Goal: Task Accomplishment & Management: Complete application form

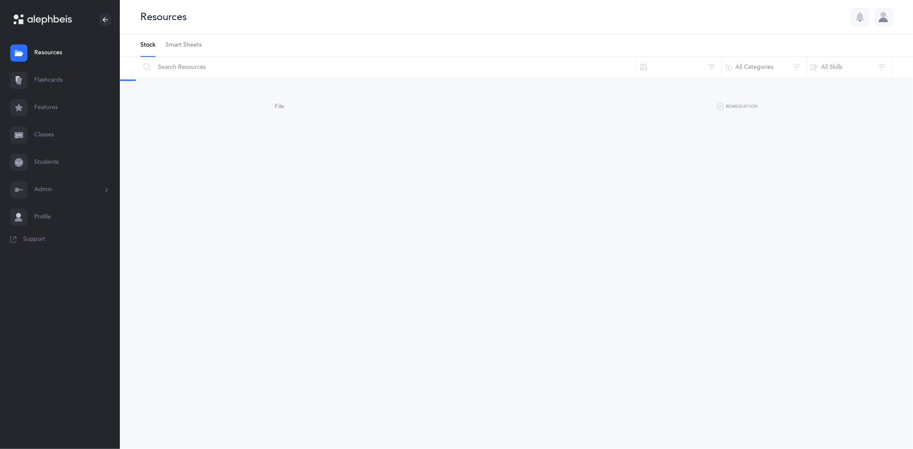
click at [49, 134] on link "Classes" at bounding box center [60, 135] width 120 height 27
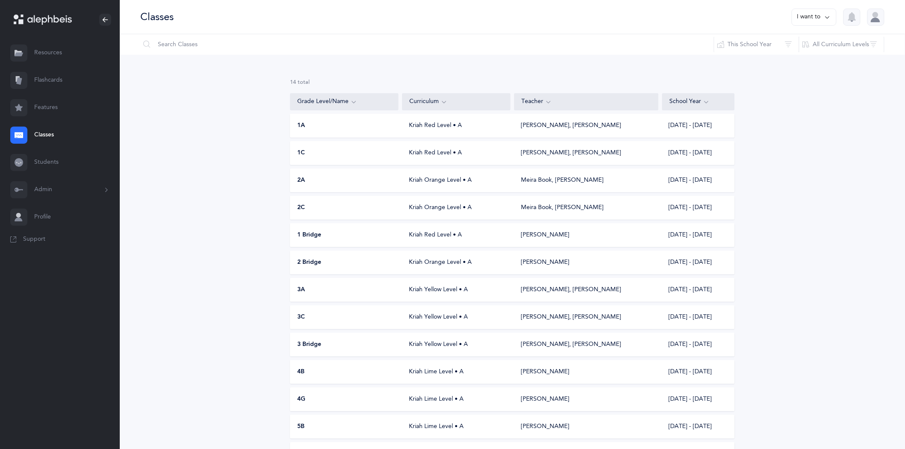
click at [50, 192] on button "Admin" at bounding box center [60, 189] width 120 height 27
click at [47, 214] on link "Staff" at bounding box center [77, 213] width 86 height 19
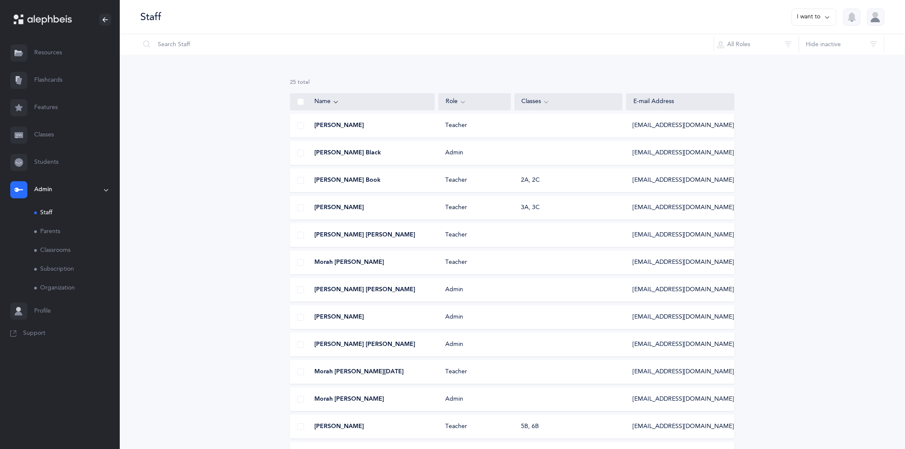
click at [831, 13] on icon at bounding box center [828, 16] width 7 height 9
click at [801, 41] on button "Add staff member" at bounding box center [797, 43] width 63 height 15
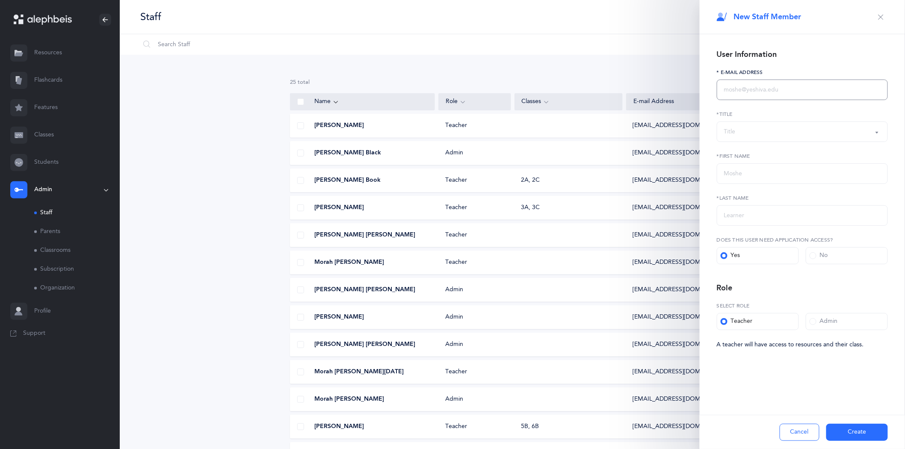
click at [754, 95] on input "text" at bounding box center [802, 90] width 171 height 21
click at [750, 178] on input "text" at bounding box center [802, 173] width 171 height 21
click at [759, 174] on input "[PERSON_NAME]" at bounding box center [802, 173] width 171 height 21
click at [775, 175] on input "[PERSON_NAME]" at bounding box center [802, 173] width 171 height 21
drag, startPoint x: 784, startPoint y: 175, endPoint x: 742, endPoint y: 176, distance: 41.5
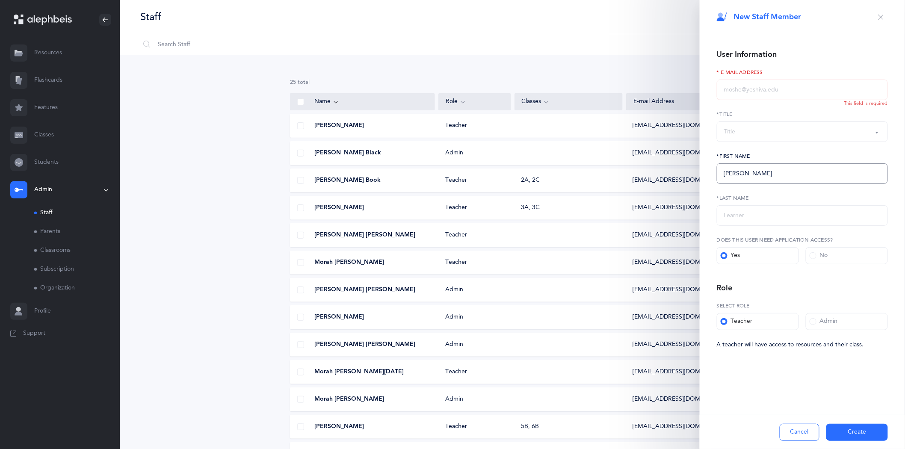
click at [742, 176] on input "[PERSON_NAME]" at bounding box center [802, 173] width 171 height 21
drag, startPoint x: 750, startPoint y: 175, endPoint x: 753, endPoint y: 171, distance: 5.5
type input "[PERSON_NAME]"
paste input "Shamouelian"
type input "Shamouelian"
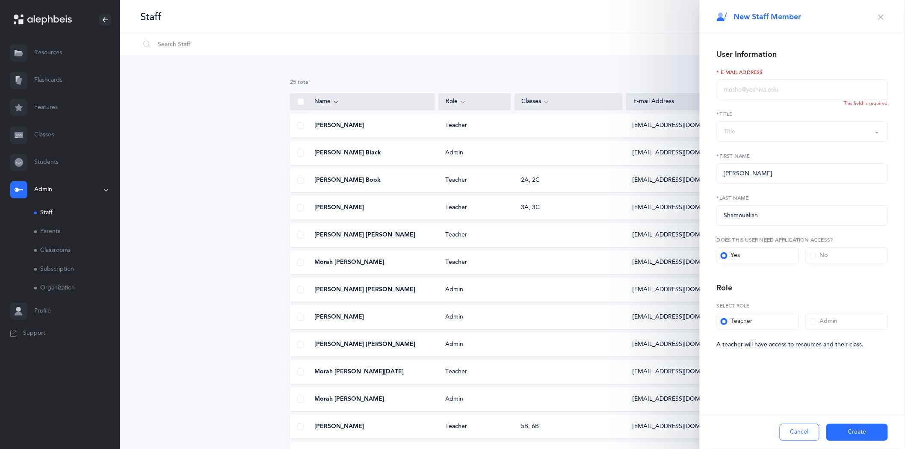
click at [875, 128] on button "Title" at bounding box center [802, 132] width 171 height 21
click at [741, 190] on span "Morah" at bounding box center [739, 192] width 18 height 8
select select "2"
click at [736, 88] on input "text" at bounding box center [802, 90] width 171 height 21
type input "r"
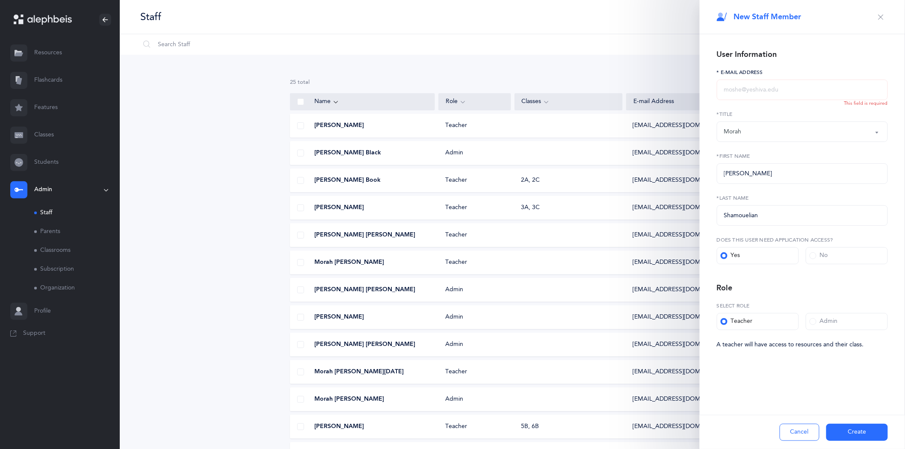
type input "n"
click at [859, 157] on label "*First Name" at bounding box center [802, 156] width 171 height 8
click at [771, 89] on input "rshamouelian" at bounding box center [802, 90] width 171 height 21
type input "[EMAIL_ADDRESS][DOMAIN_NAME]"
click at [840, 144] on form "User Information [EMAIL_ADDRESS][DOMAIN_NAME] * E-Mail Address The email field …" at bounding box center [802, 199] width 171 height 302
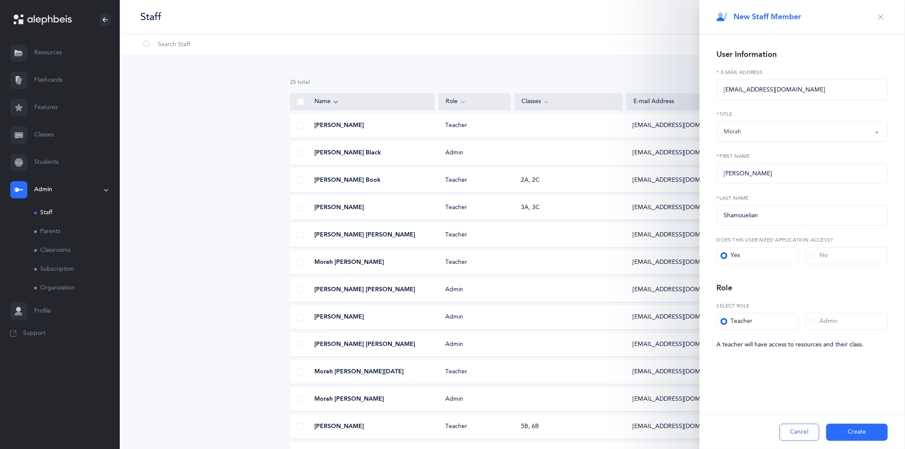
click at [858, 433] on button "Create" at bounding box center [858, 432] width 62 height 17
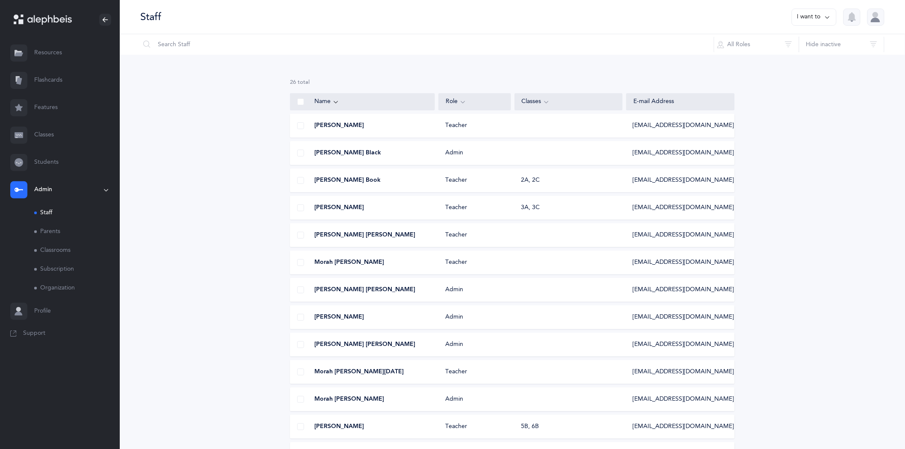
click at [56, 249] on link "Classrooms" at bounding box center [77, 250] width 86 height 19
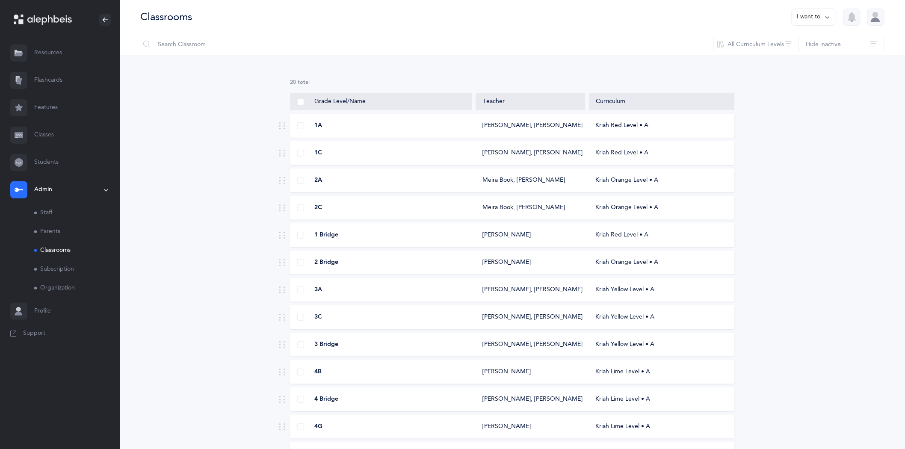
click at [504, 127] on div "[PERSON_NAME], [PERSON_NAME]" at bounding box center [531, 126] width 96 height 9
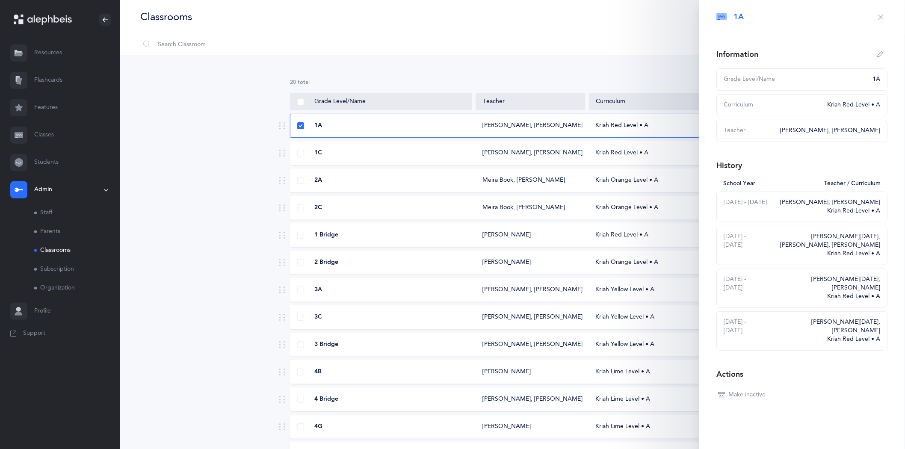
select select
click at [882, 52] on icon "button" at bounding box center [881, 54] width 7 height 7
type input "1A"
select select "2"
select select "2638"
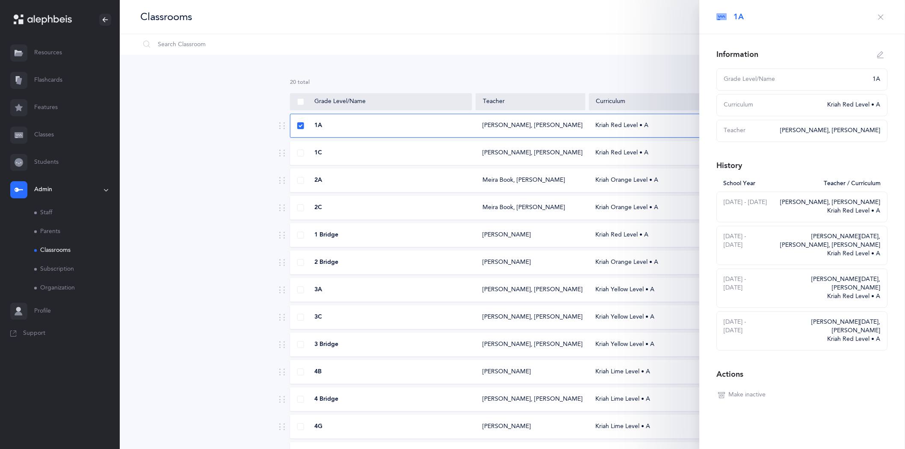
select select "2673"
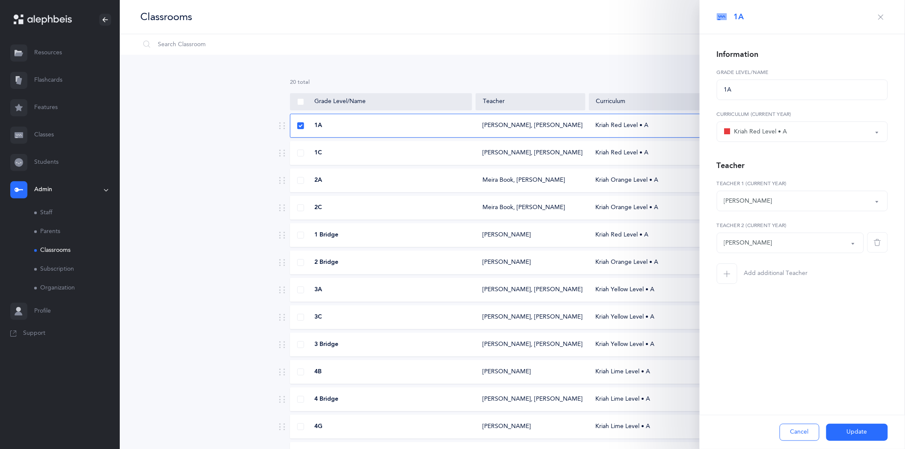
click at [885, 240] on span "button" at bounding box center [878, 242] width 21 height 21
click at [727, 233] on icon "button" at bounding box center [727, 232] width 7 height 7
click at [852, 242] on button "*Choose teacher" at bounding box center [790, 243] width 147 height 21
click at [792, 213] on link "[PERSON_NAME]" at bounding box center [790, 212] width 133 height 17
select select "2714"
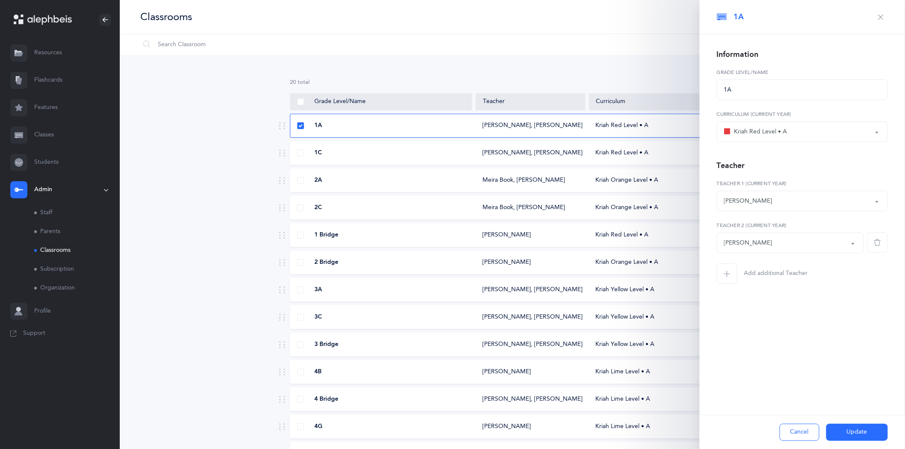
click at [844, 434] on button "Update" at bounding box center [858, 432] width 62 height 17
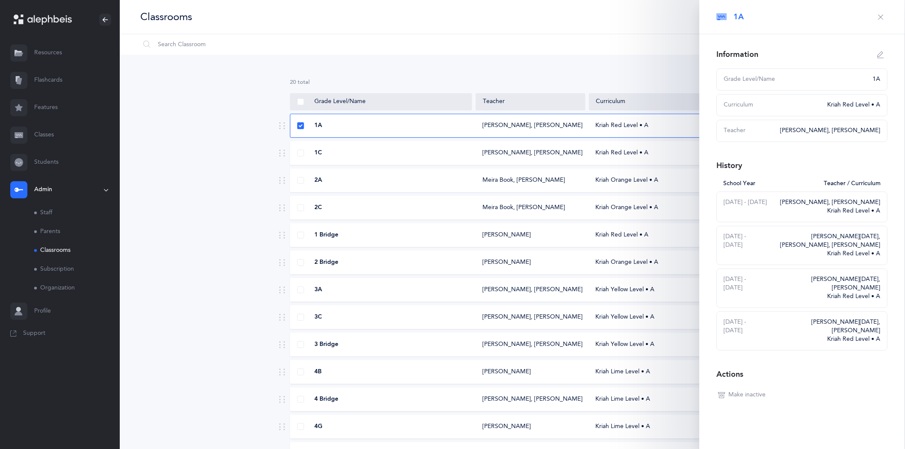
click at [518, 151] on div "[PERSON_NAME], [PERSON_NAME]" at bounding box center [531, 153] width 96 height 9
click at [881, 53] on icon "button" at bounding box center [881, 54] width 7 height 7
type input "1C"
select select "2"
select select "2638"
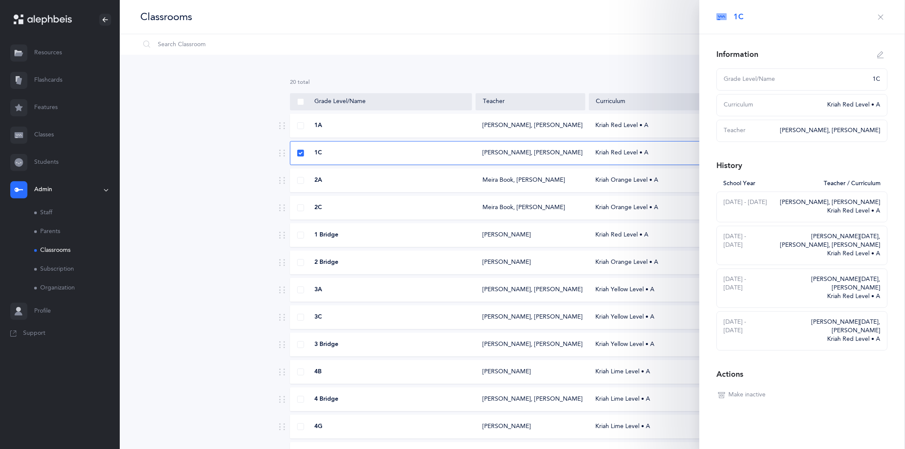
select select "2674"
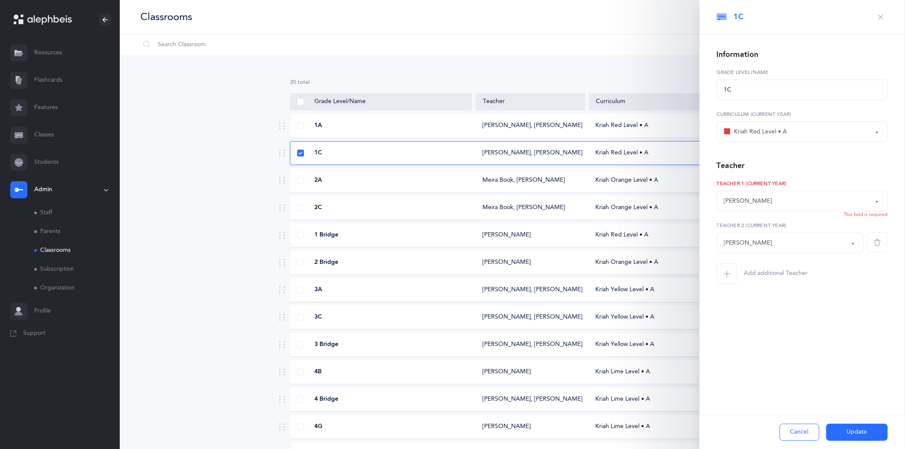
click at [875, 244] on icon "button" at bounding box center [878, 242] width 7 height 7
click at [727, 230] on icon "button" at bounding box center [727, 232] width 7 height 7
click at [854, 242] on button "*Choose teacher" at bounding box center [790, 243] width 147 height 21
click at [775, 213] on span "[PERSON_NAME]" at bounding box center [754, 213] width 48 height 8
select select "2714"
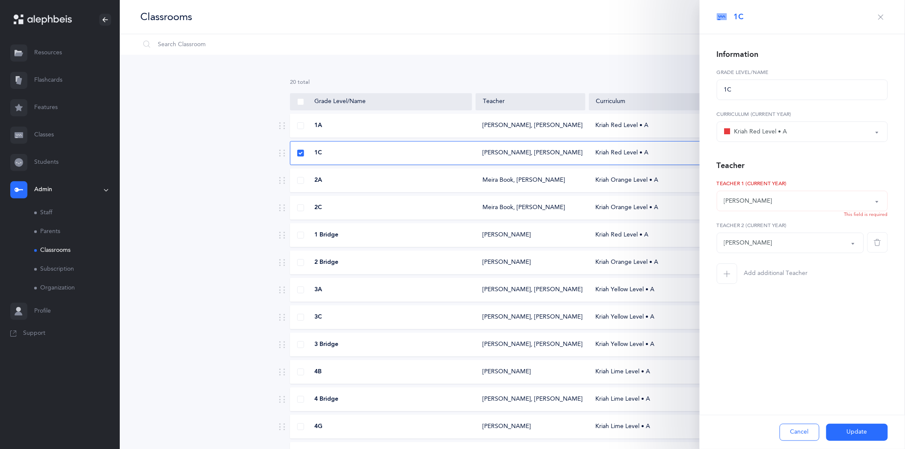
click at [855, 433] on button "Update" at bounding box center [858, 432] width 62 height 17
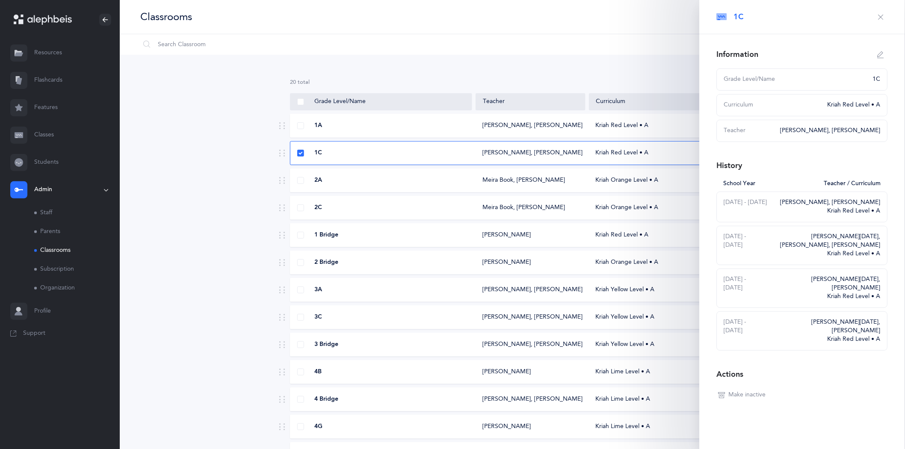
click at [884, 16] on icon "button" at bounding box center [881, 17] width 7 height 7
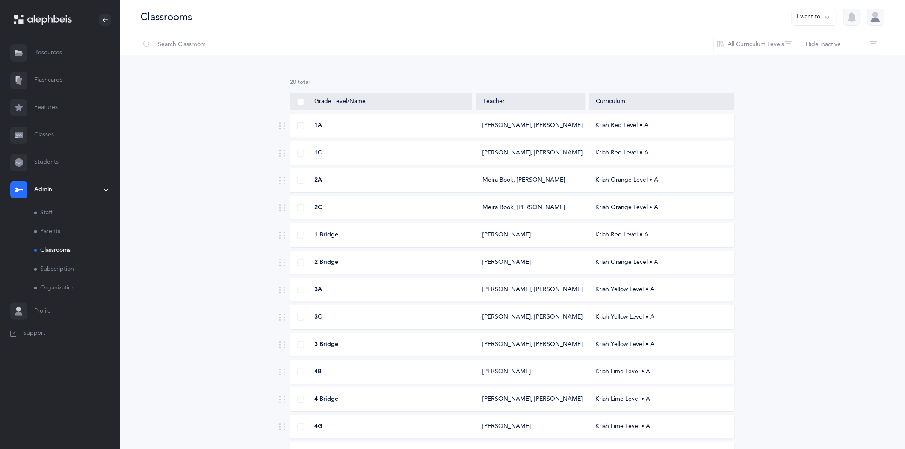
click at [53, 211] on link "Staff" at bounding box center [77, 213] width 86 height 19
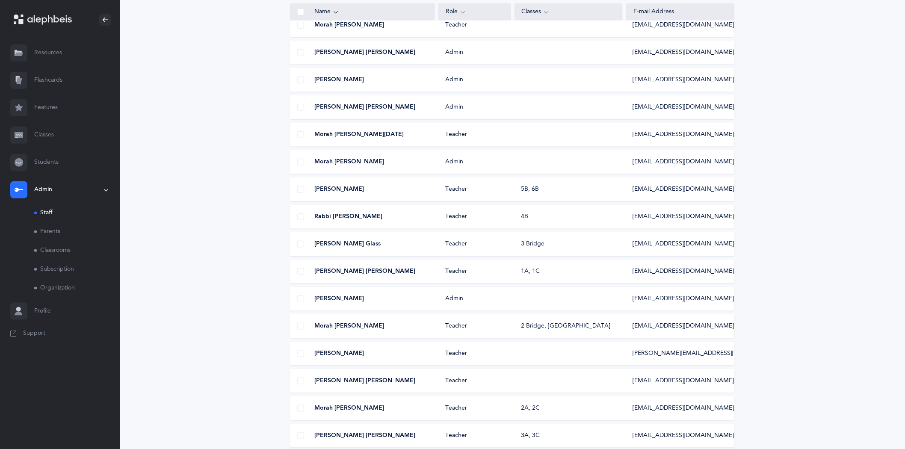
scroll to position [285, 0]
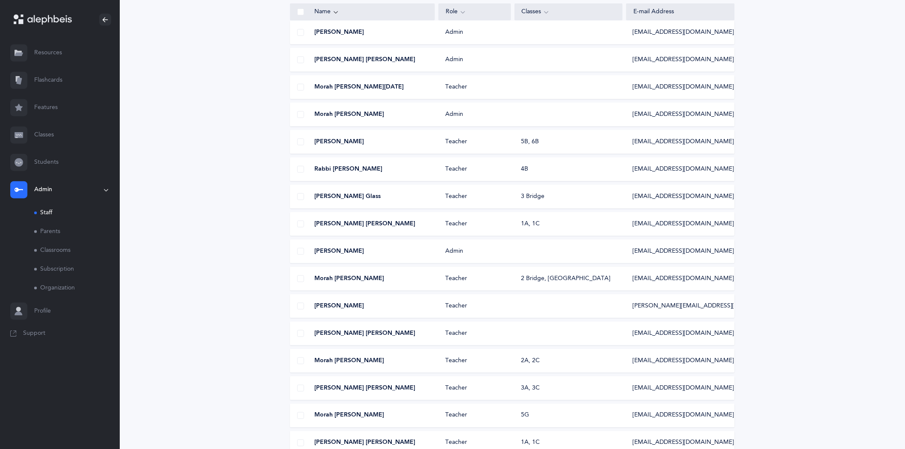
click at [354, 334] on span "[PERSON_NAME] [PERSON_NAME]" at bounding box center [365, 333] width 101 height 9
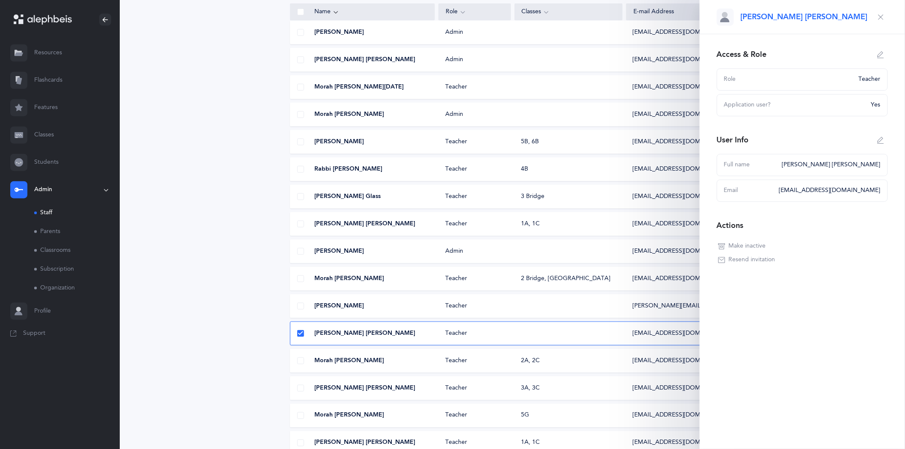
click at [721, 247] on icon "button" at bounding box center [722, 246] width 7 height 7
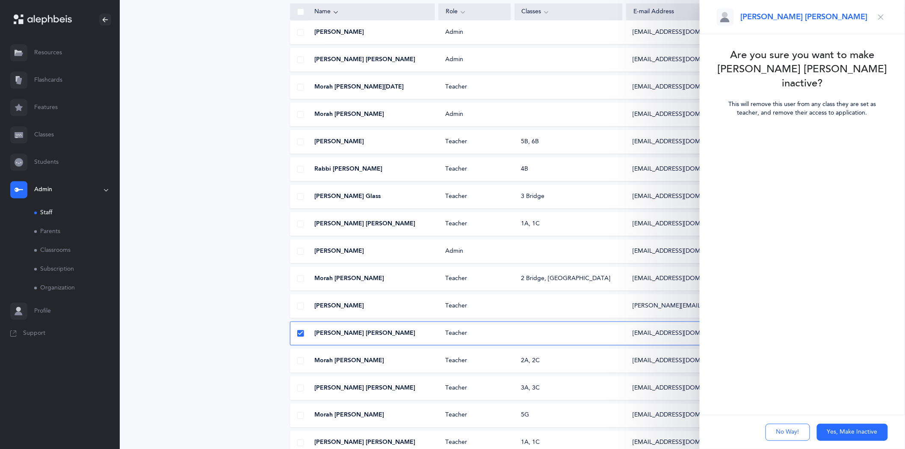
click at [856, 427] on button "Yes, Make Inactive" at bounding box center [852, 432] width 71 height 17
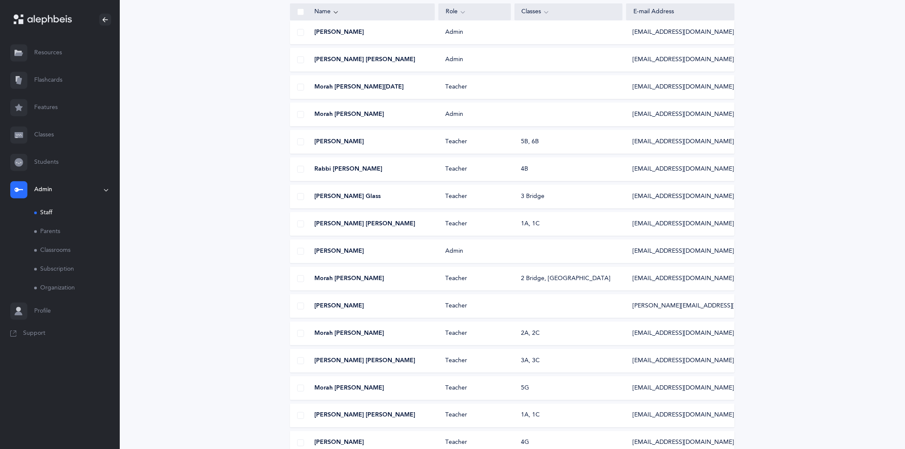
scroll to position [332, 0]
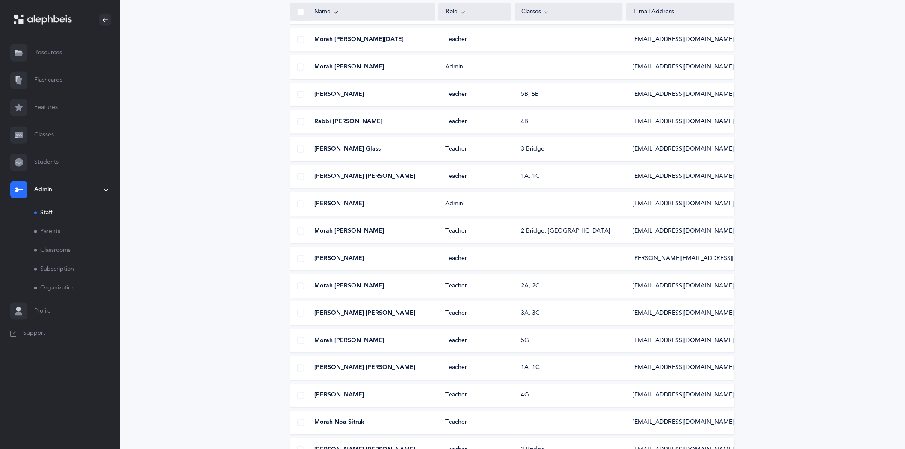
click at [356, 422] on span "Morah Noa Sitruk" at bounding box center [340, 423] width 50 height 9
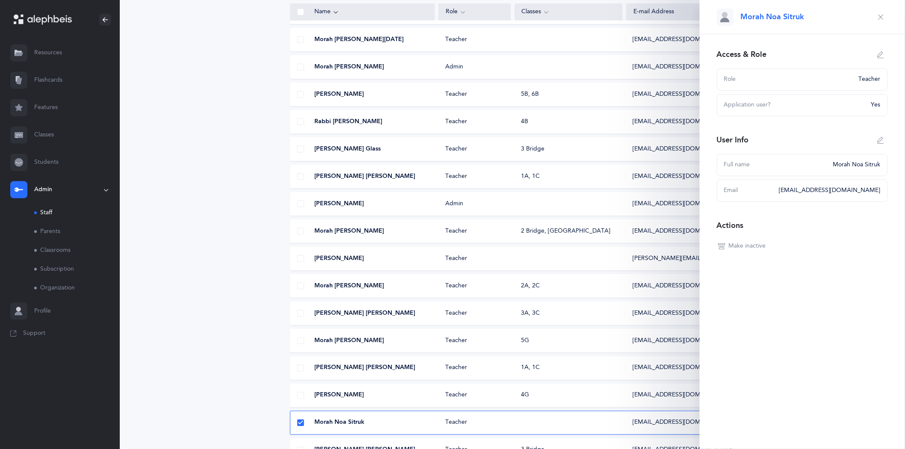
click at [878, 52] on icon "button" at bounding box center [881, 54] width 7 height 7
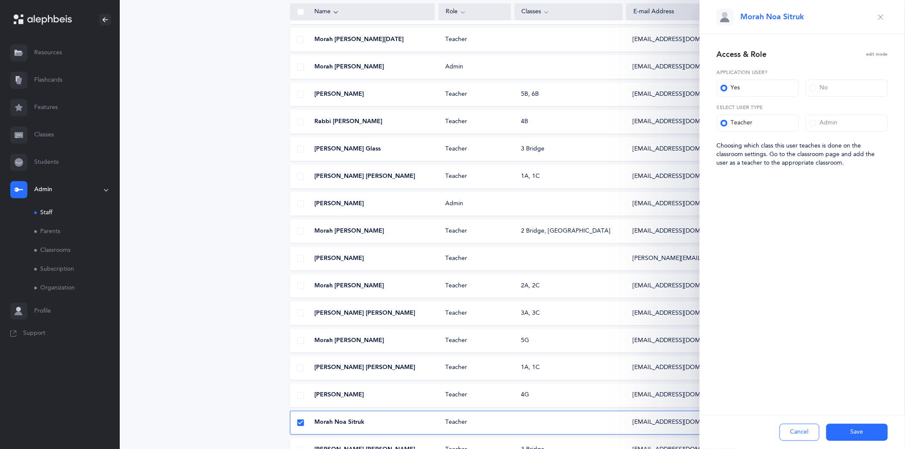
click at [882, 15] on icon "button" at bounding box center [881, 17] width 7 height 7
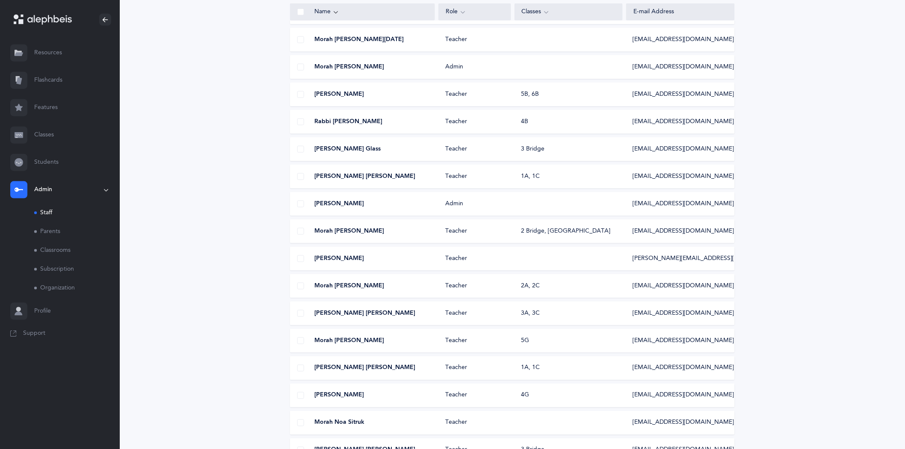
click at [331, 419] on span "Morah Noa Sitruk" at bounding box center [340, 423] width 50 height 9
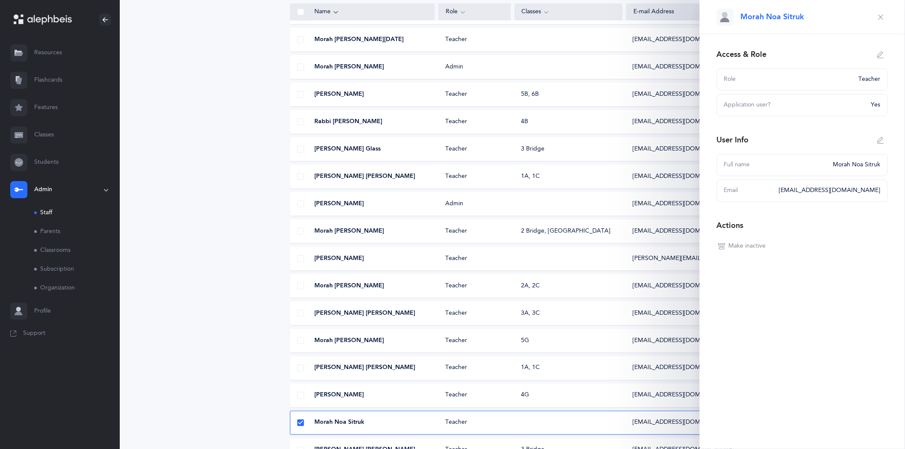
click at [721, 246] on icon "button" at bounding box center [722, 246] width 7 height 7
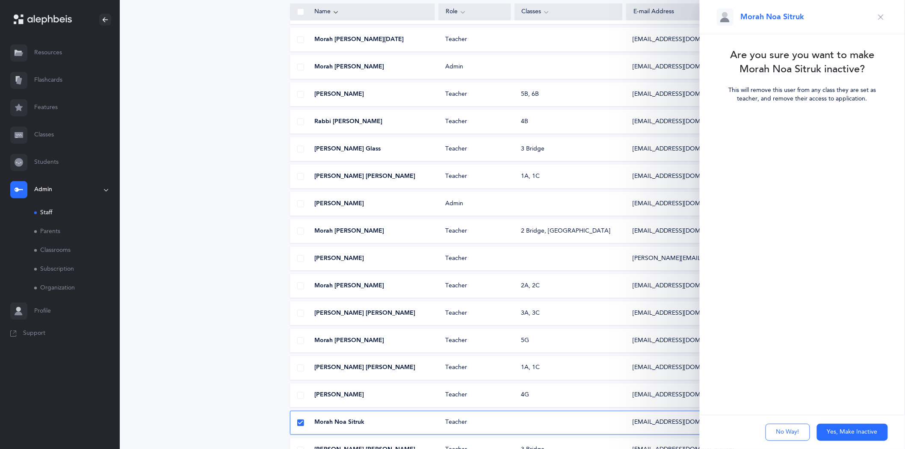
click at [849, 430] on button "Yes, Make Inactive" at bounding box center [852, 432] width 71 height 17
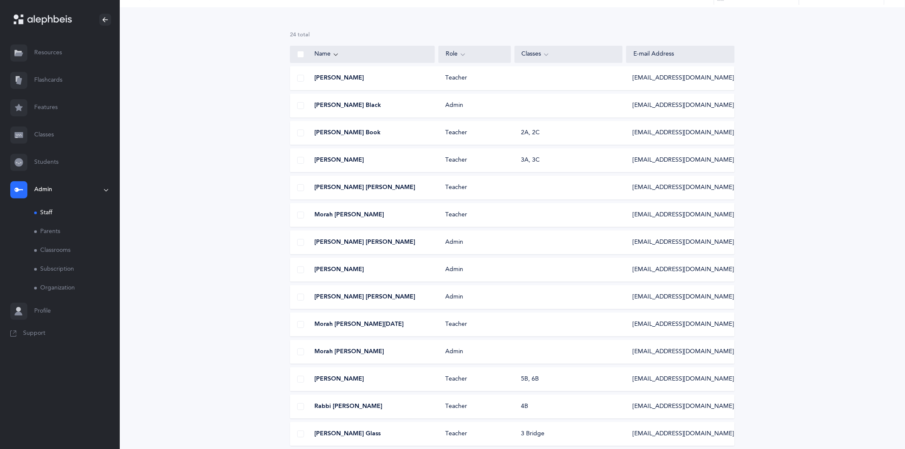
scroll to position [0, 0]
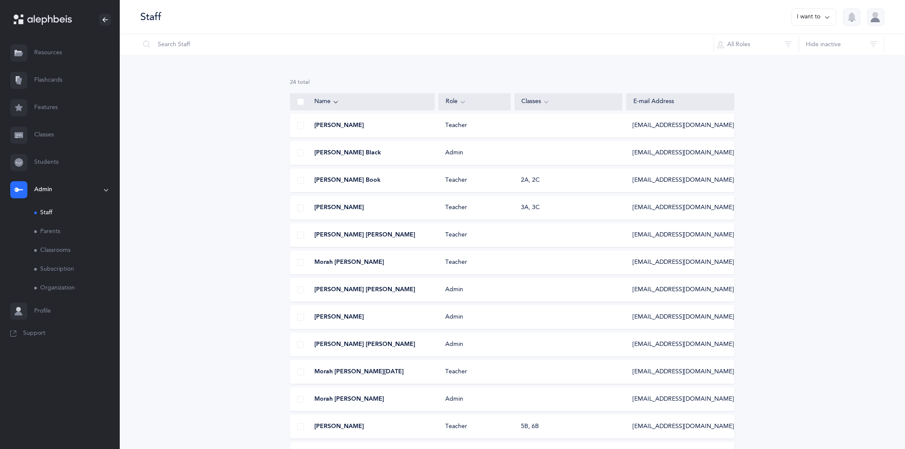
click at [47, 246] on link "Classrooms" at bounding box center [77, 250] width 86 height 19
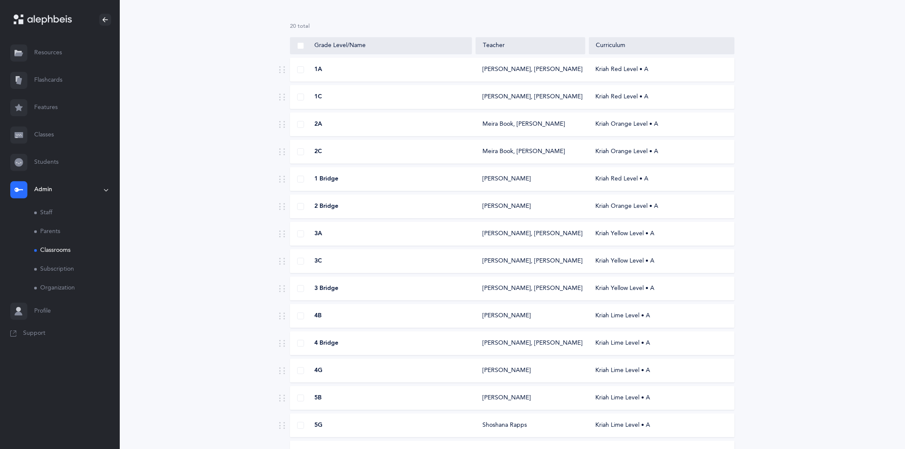
scroll to position [9, 0]
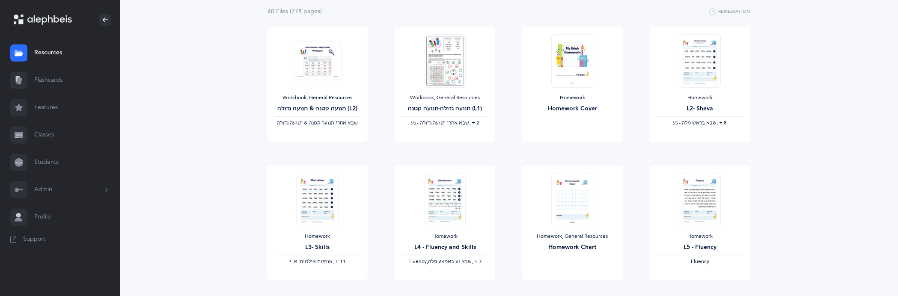
scroll to position [142, 0]
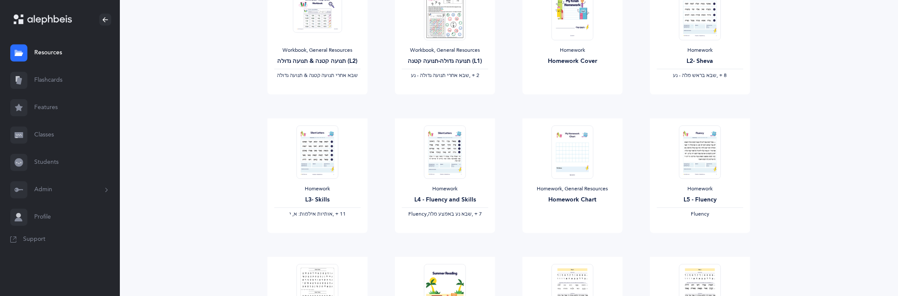
click at [56, 75] on link "Flashcards" at bounding box center [60, 80] width 120 height 27
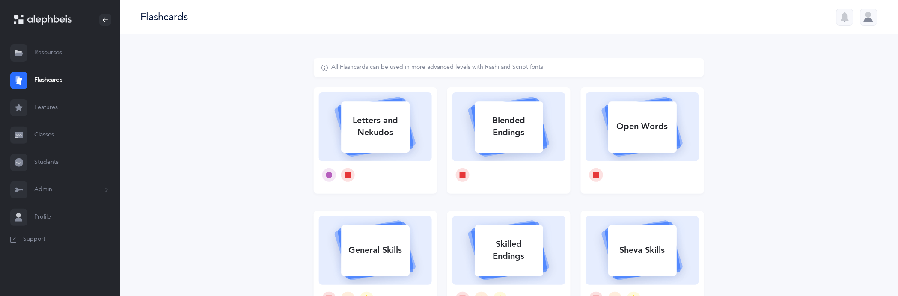
click at [57, 88] on link "Flashcards" at bounding box center [60, 80] width 120 height 27
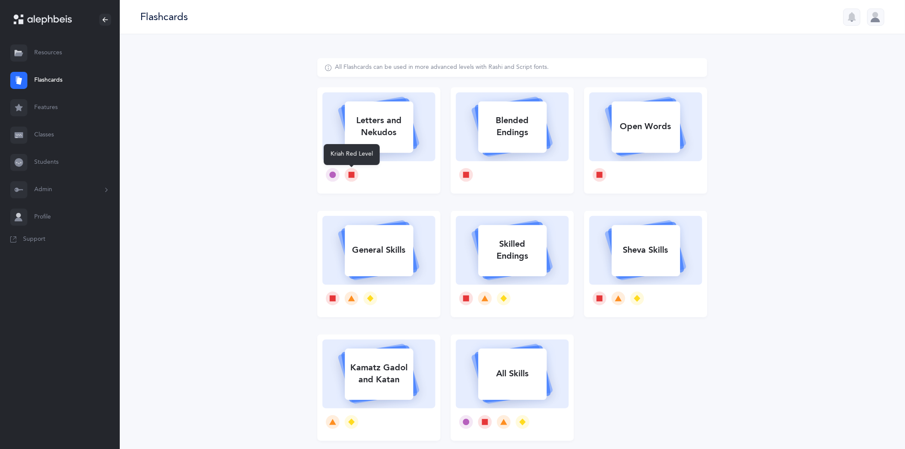
click at [353, 172] on icon at bounding box center [351, 175] width 7 height 7
select select
select select "single"
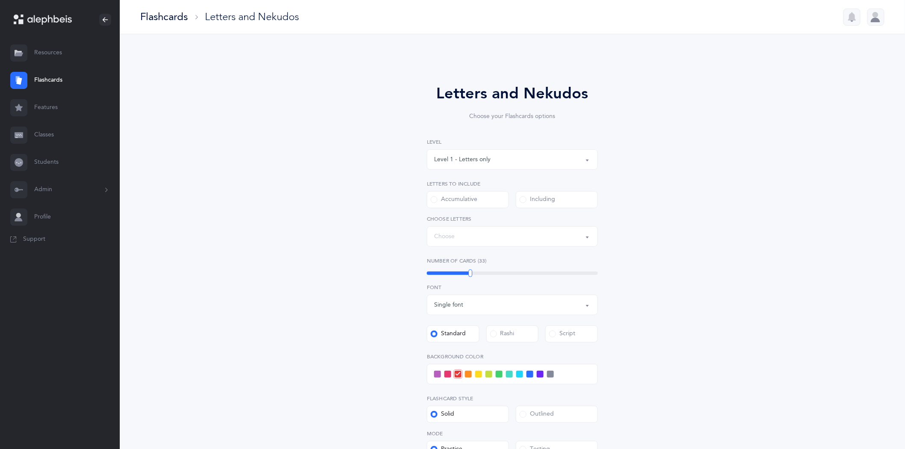
select select "27"
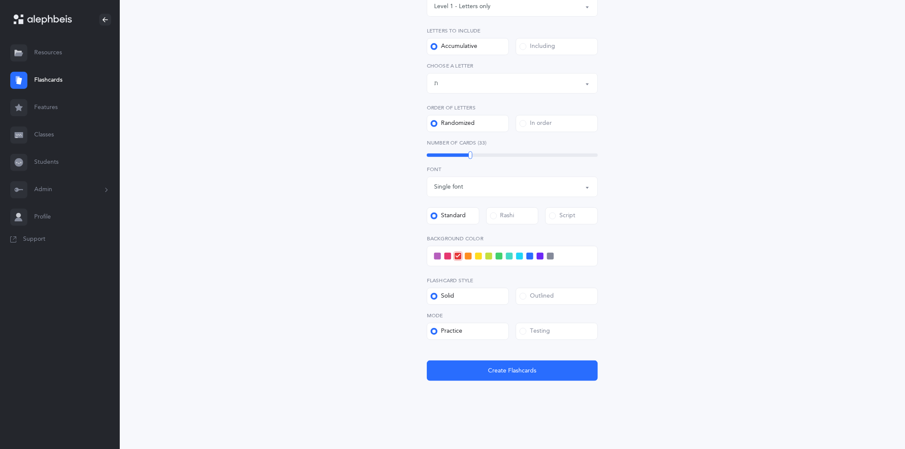
scroll to position [106, 0]
